Goal: Navigation & Orientation: Understand site structure

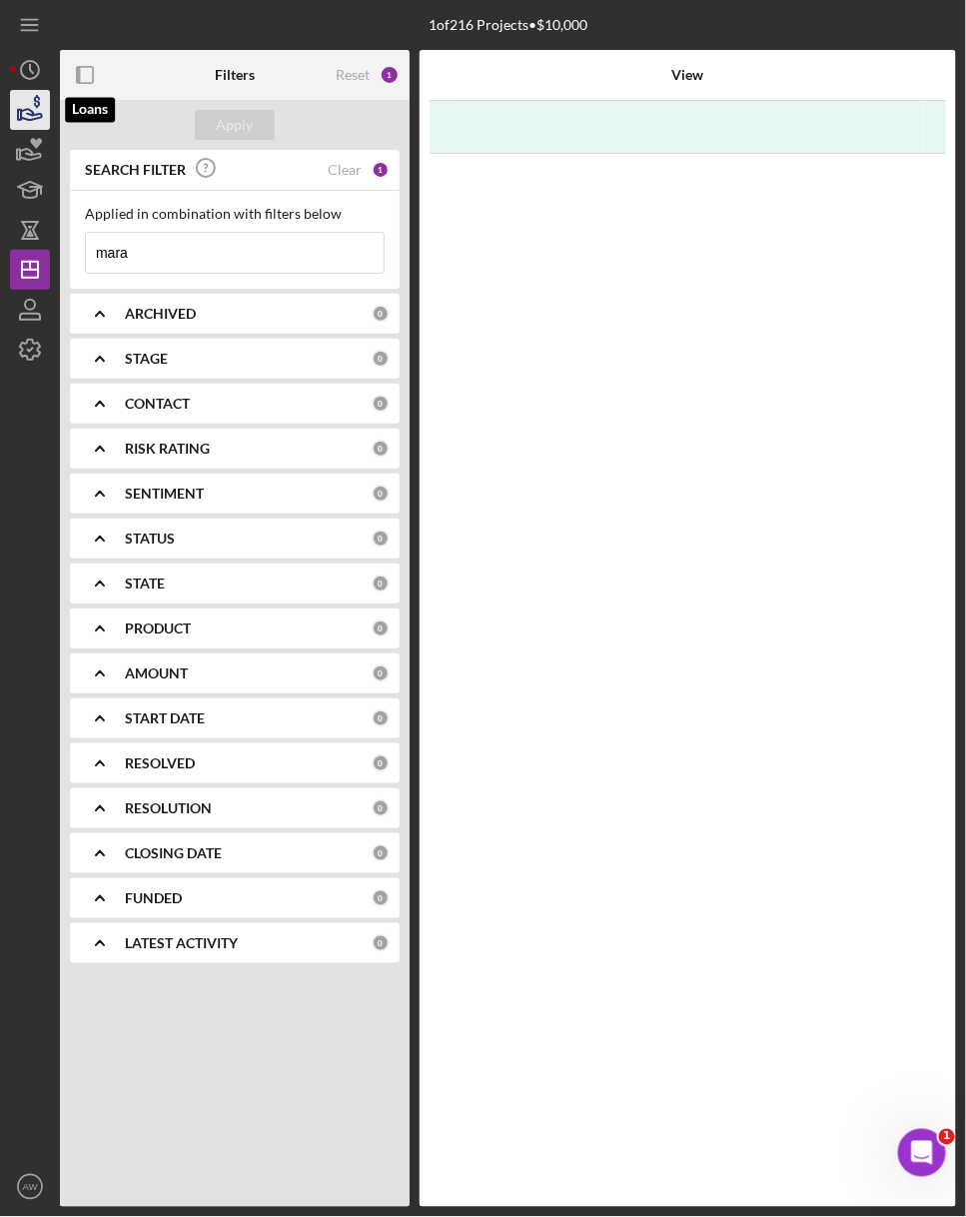
click at [36, 113] on icon "button" at bounding box center [30, 110] width 50 height 50
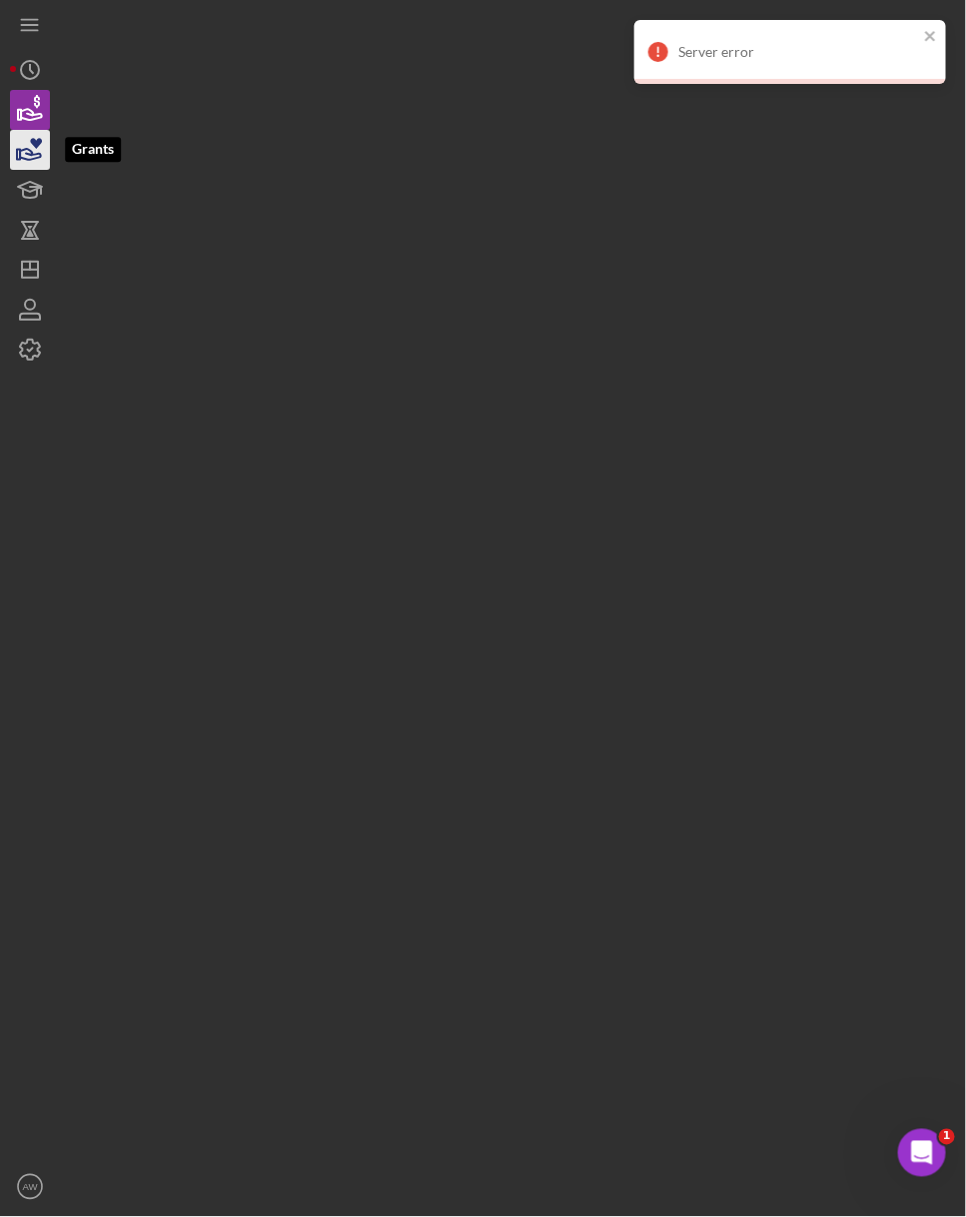
click at [29, 152] on icon "button" at bounding box center [30, 150] width 50 height 50
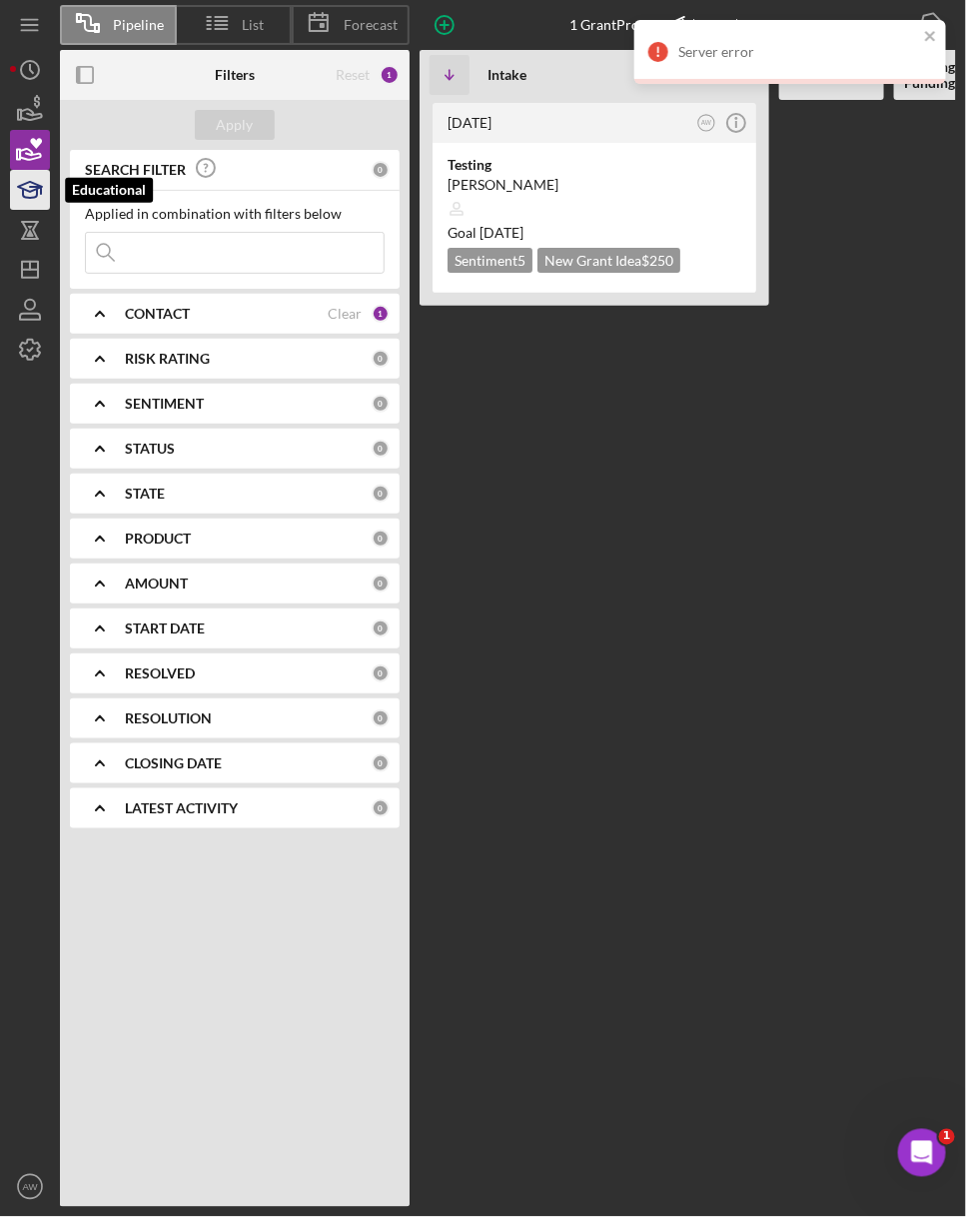
click at [25, 189] on polygon "button" at bounding box center [30, 187] width 24 height 10
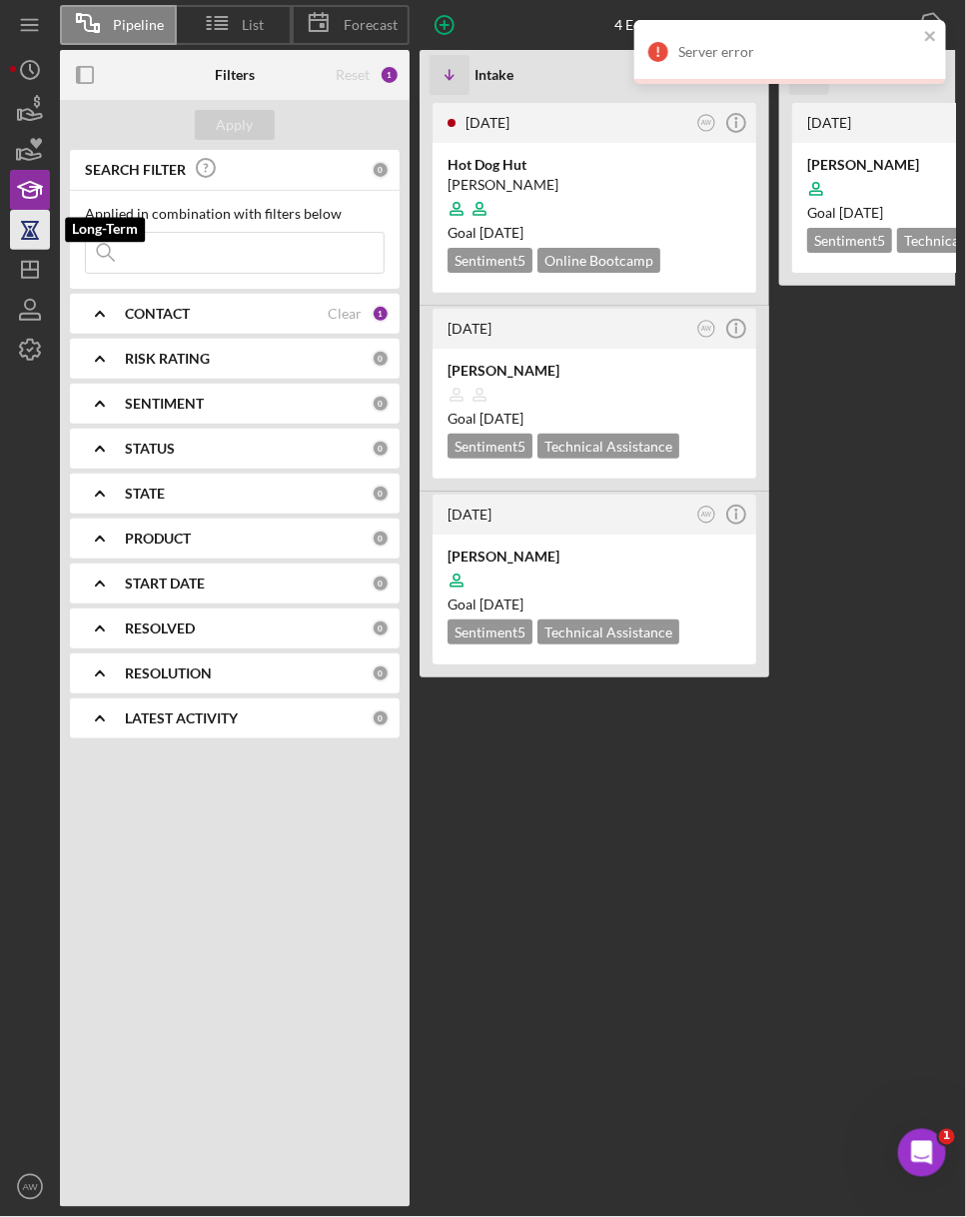
click at [22, 226] on icon "button" at bounding box center [30, 230] width 50 height 50
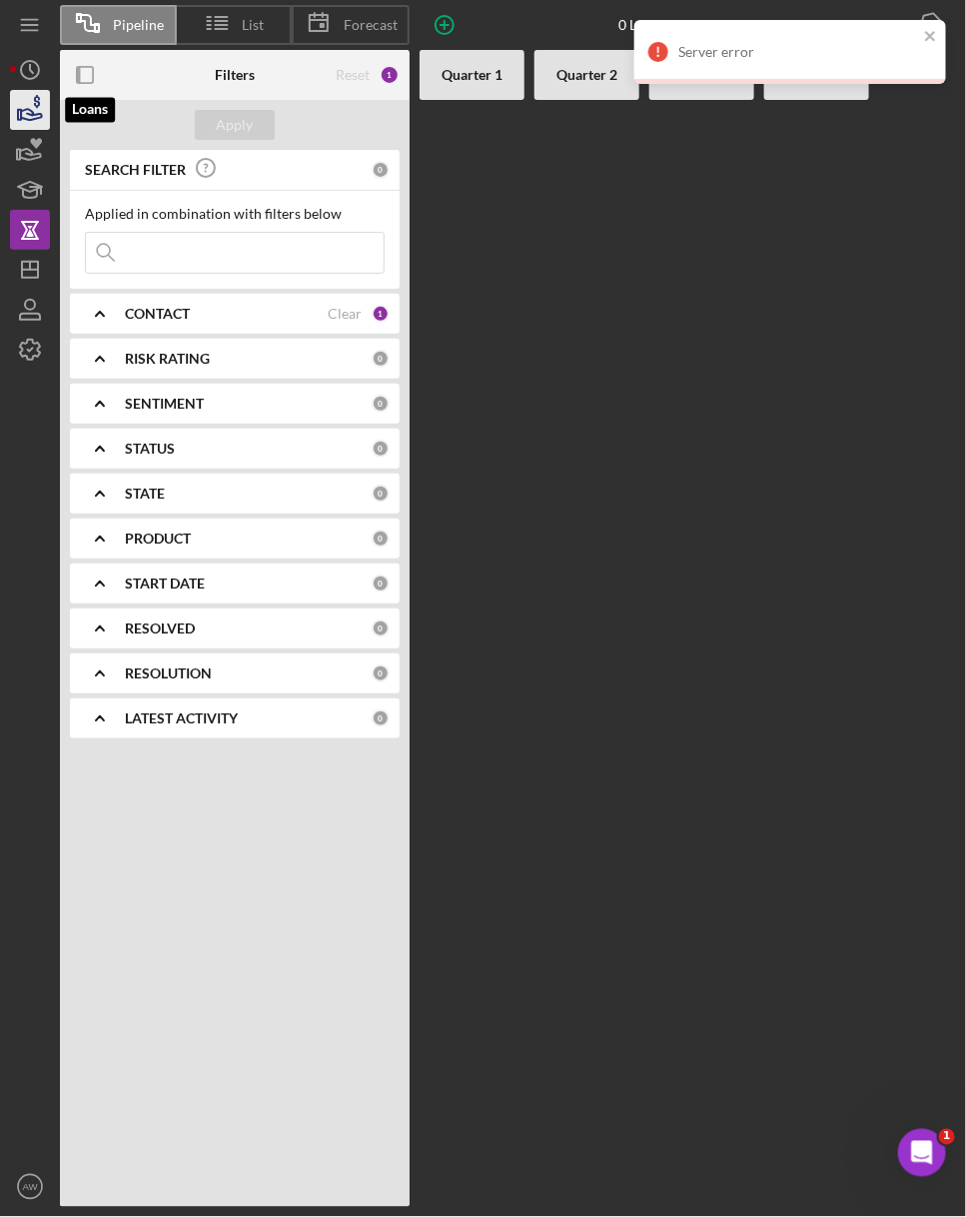
click at [22, 116] on icon "button" at bounding box center [30, 110] width 50 height 50
